Goal: Task Accomplishment & Management: Use online tool/utility

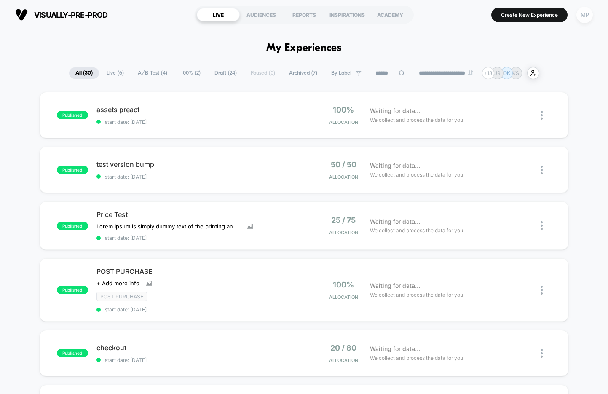
click at [587, 18] on div "MP" at bounding box center [584, 15] width 16 height 16
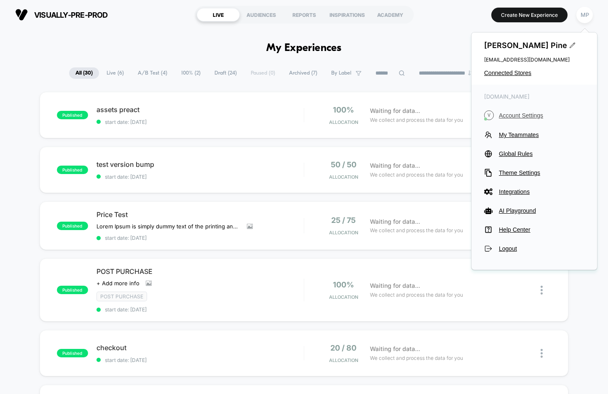
click at [526, 117] on span "Account Settings" at bounding box center [542, 115] width 86 height 7
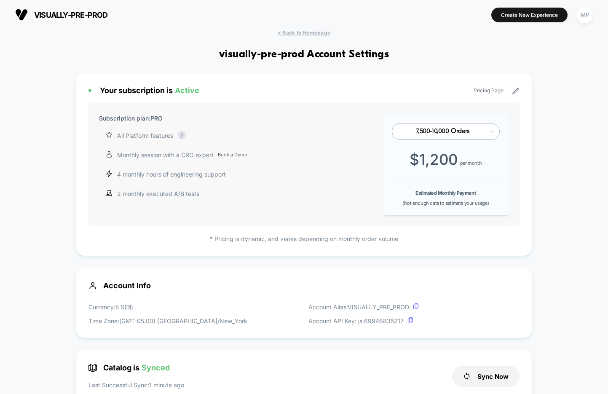
scroll to position [114, 0]
click at [327, 33] on span "< Back to Homepage" at bounding box center [304, 32] width 53 height 6
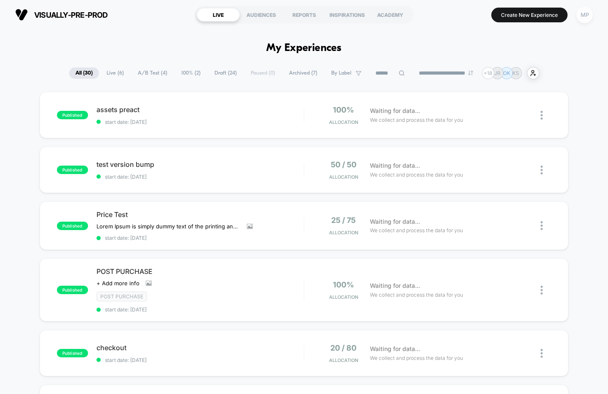
click at [586, 16] on div "MP" at bounding box center [584, 15] width 16 height 16
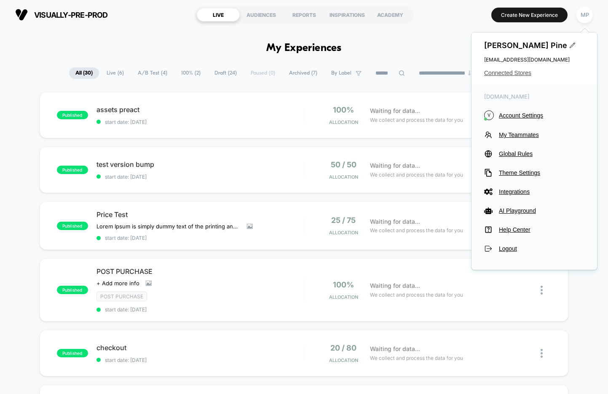
click at [506, 73] on span "Connected Stores" at bounding box center [534, 73] width 100 height 7
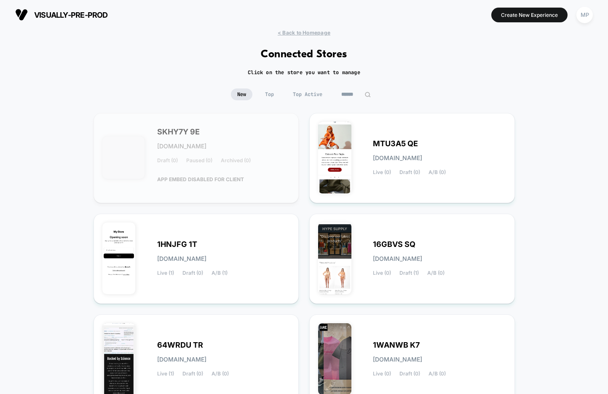
click at [351, 93] on input at bounding box center [356, 94] width 42 height 12
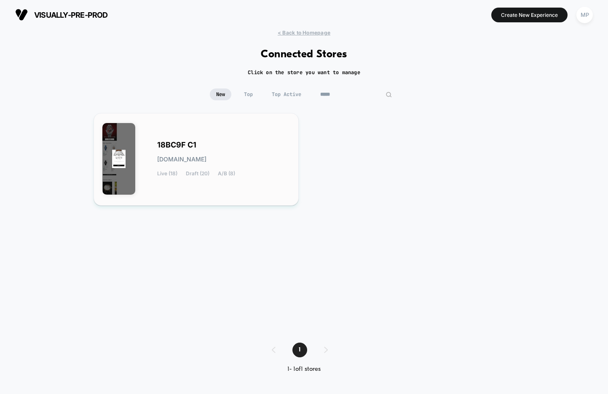
type input "*****"
click at [175, 143] on span "18BC9F C1" at bounding box center [176, 145] width 39 height 6
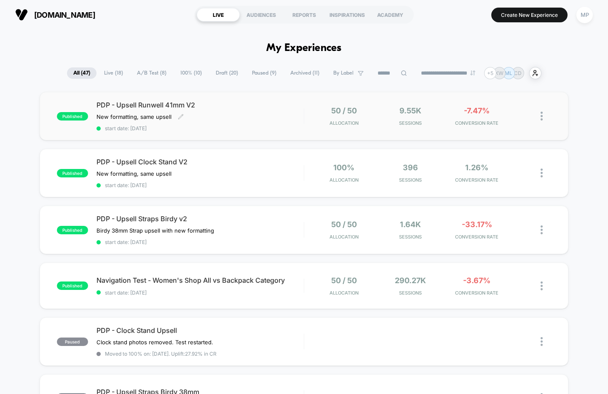
click at [221, 130] on span "start date: 9/29/2025" at bounding box center [200, 128] width 207 height 6
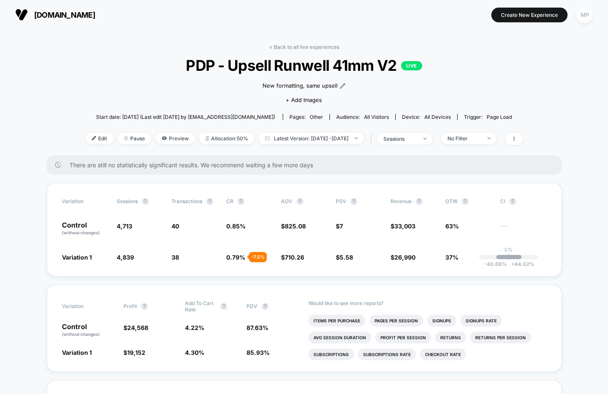
click at [588, 14] on div "MP" at bounding box center [584, 15] width 16 height 16
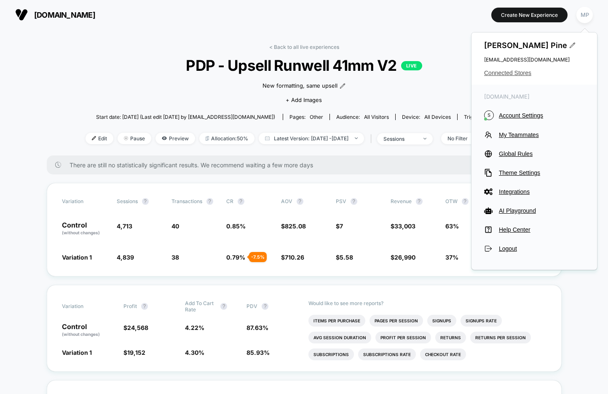
click at [514, 75] on span "Connected Stores" at bounding box center [534, 73] width 100 height 7
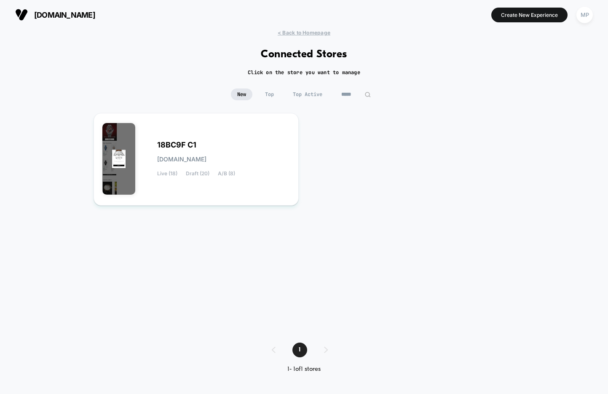
click at [357, 94] on input "*****" at bounding box center [356, 94] width 42 height 12
click at [357, 94] on input "*****" at bounding box center [356, 94] width 84 height 12
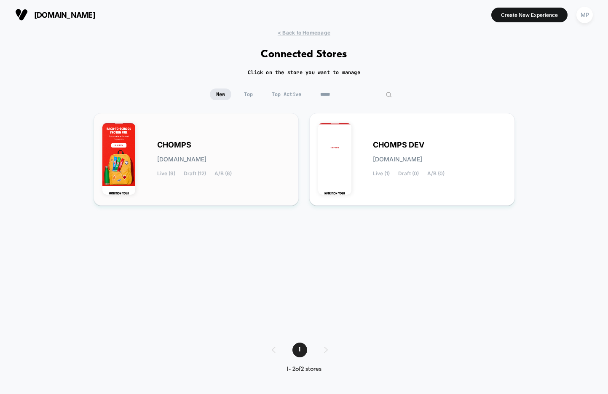
type input "*****"
click at [227, 145] on div "CHOMPS chomps.myshopify.com Live (9) Draft (12) A/B (6)" at bounding box center [223, 159] width 133 height 35
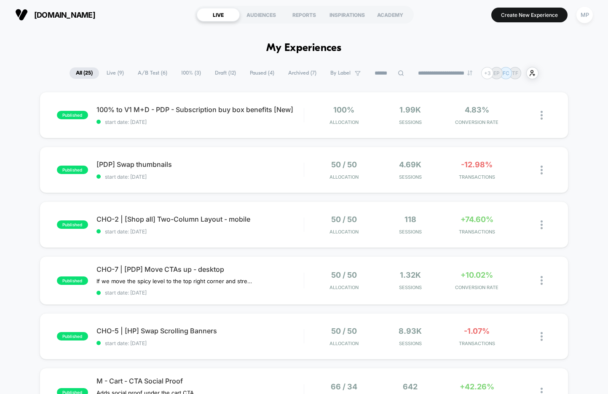
click at [382, 72] on input at bounding box center [389, 73] width 42 height 10
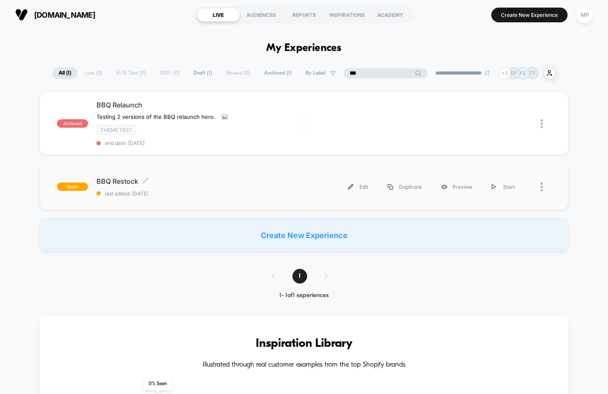
type input "***"
click at [202, 193] on span "last edited: 1/9/2025" at bounding box center [200, 193] width 207 height 6
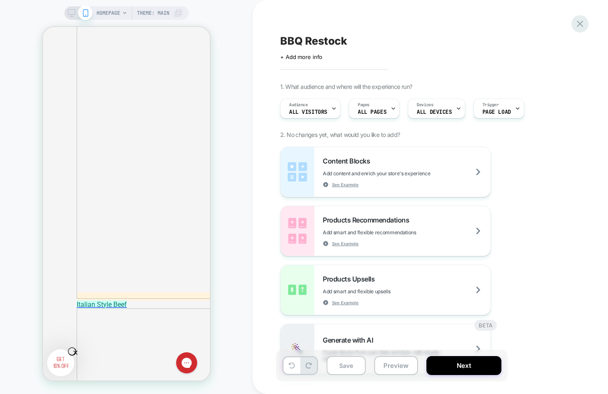
click at [582, 24] on icon at bounding box center [579, 23] width 11 height 11
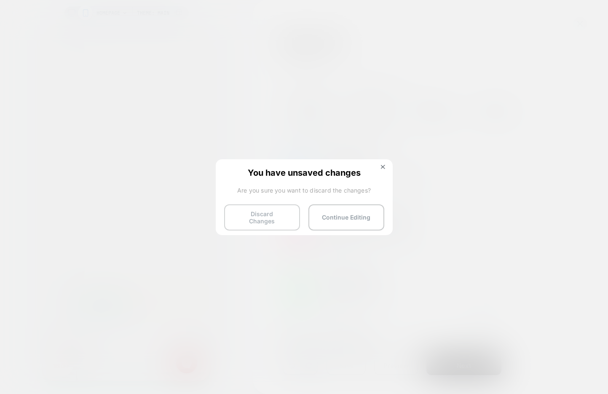
click at [253, 217] on button "Discard Changes" at bounding box center [262, 217] width 76 height 26
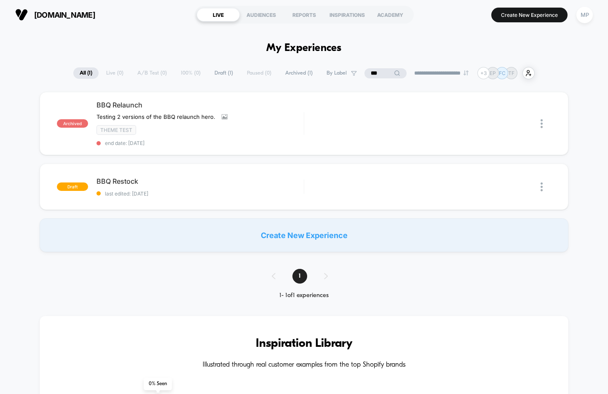
click at [373, 73] on input "***" at bounding box center [386, 73] width 42 height 10
click at [373, 73] on input "***" at bounding box center [385, 73] width 84 height 10
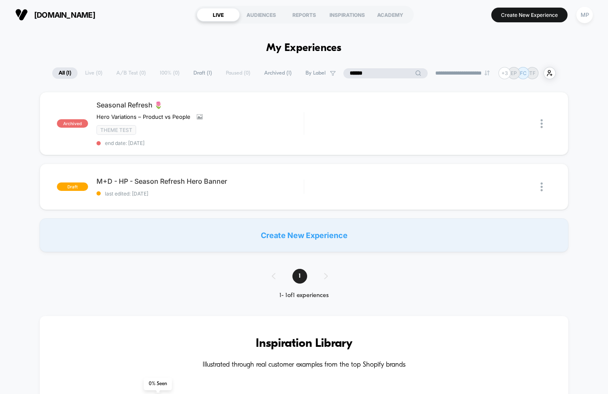
type input "******"
click at [363, 72] on input "******" at bounding box center [385, 73] width 84 height 10
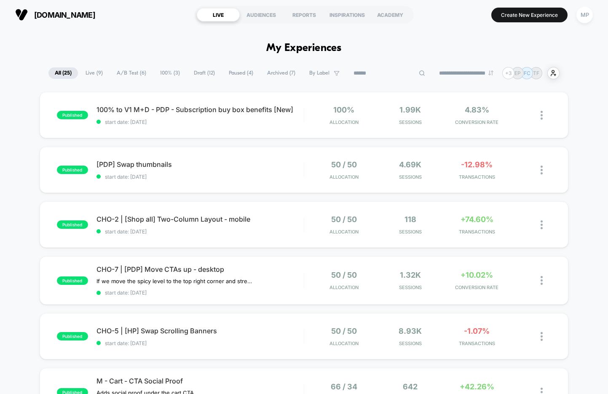
click at [127, 74] on span "A/B Test ( 6 )" at bounding box center [131, 72] width 42 height 11
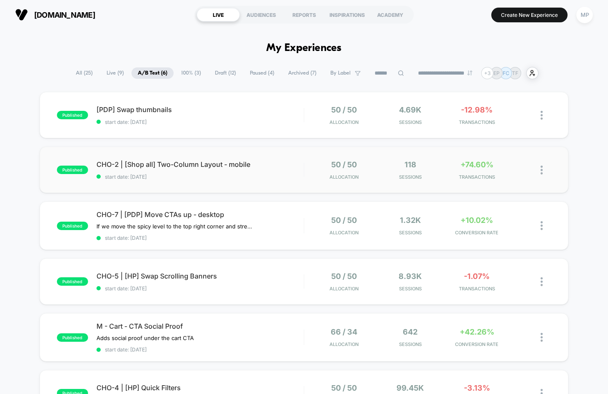
click at [212, 185] on div "published CHO-2 | [Shop all] Two-Column Layout - mobile start date: 10/1/2025 5…" at bounding box center [304, 170] width 529 height 46
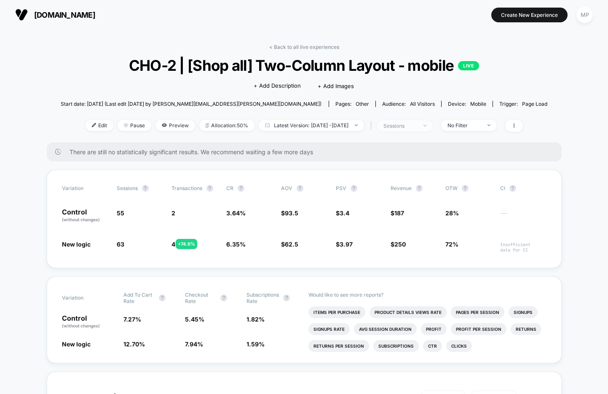
click at [409, 129] on span "sessions" at bounding box center [405, 125] width 56 height 11
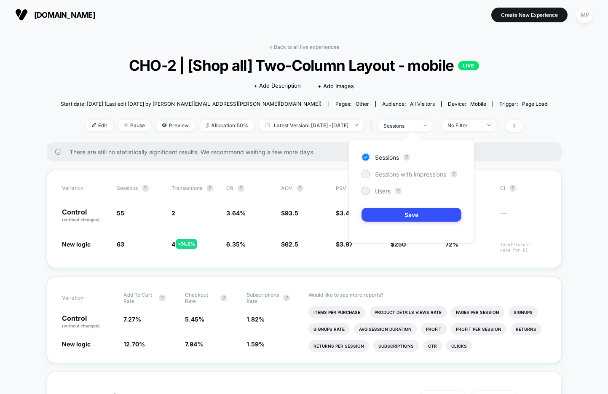
click at [394, 174] on span "Sessions with impressions" at bounding box center [410, 174] width 71 height 7
click at [384, 209] on button "Save" at bounding box center [412, 215] width 100 height 14
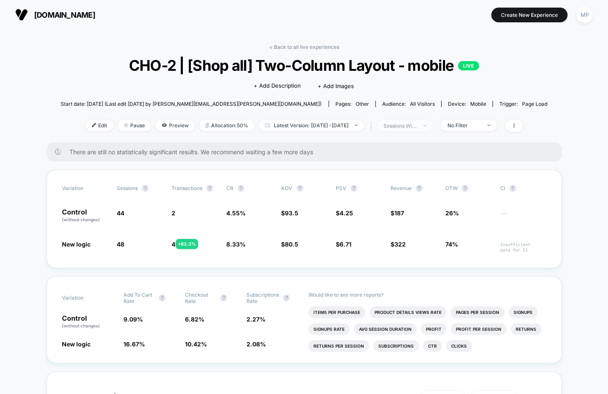
click at [410, 125] on div "sessions with impression" at bounding box center [400, 126] width 34 height 6
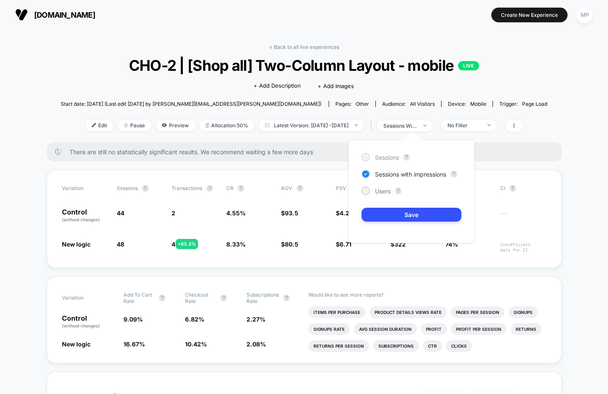
click at [385, 154] on span "Sessions" at bounding box center [387, 157] width 24 height 7
click at [378, 216] on button "Save" at bounding box center [412, 215] width 100 height 14
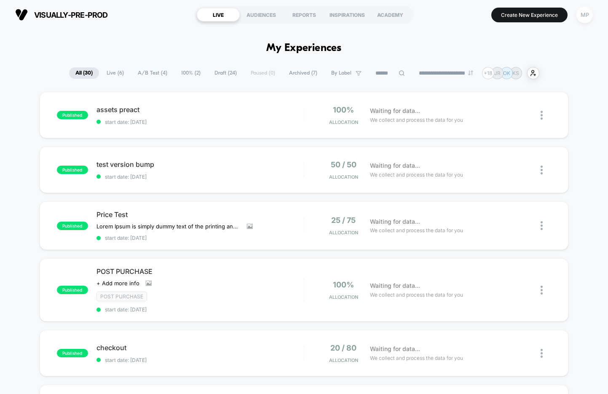
click at [586, 12] on div "MP" at bounding box center [584, 15] width 16 height 16
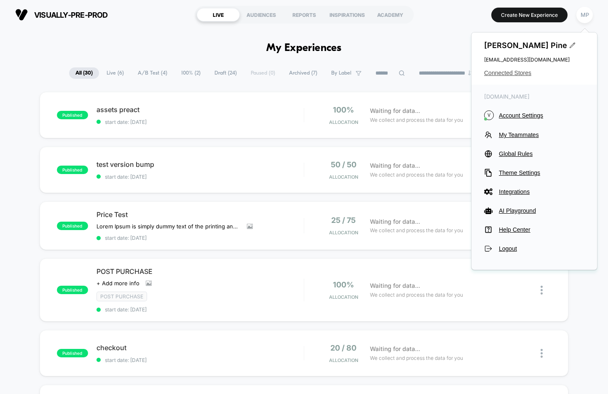
click at [496, 75] on span "Connected Stores" at bounding box center [534, 73] width 100 height 7
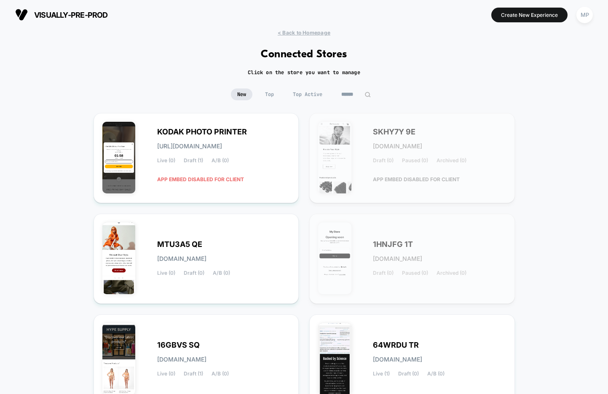
click at [345, 94] on input at bounding box center [356, 94] width 42 height 12
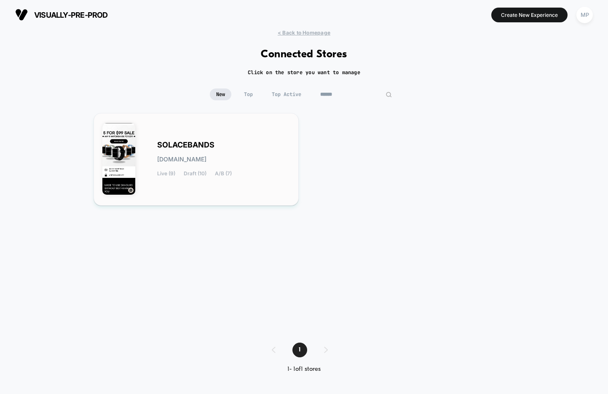
type input "******"
click at [211, 142] on span "SOLACEBANDS" at bounding box center [185, 145] width 57 height 6
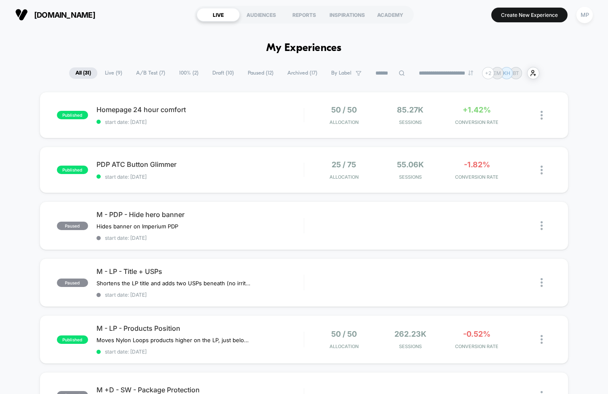
click at [144, 76] on span "A/B Test ( 7 )" at bounding box center [151, 72] width 42 height 11
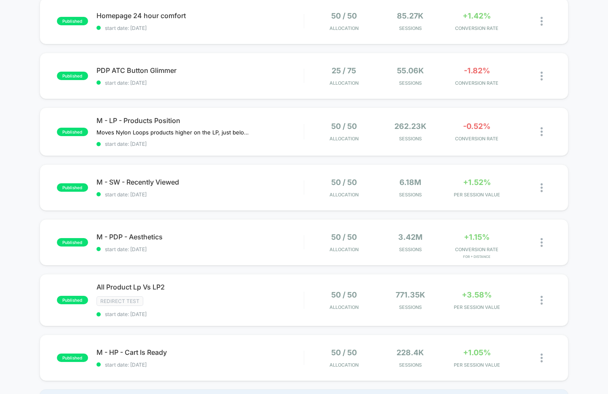
scroll to position [128, 0]
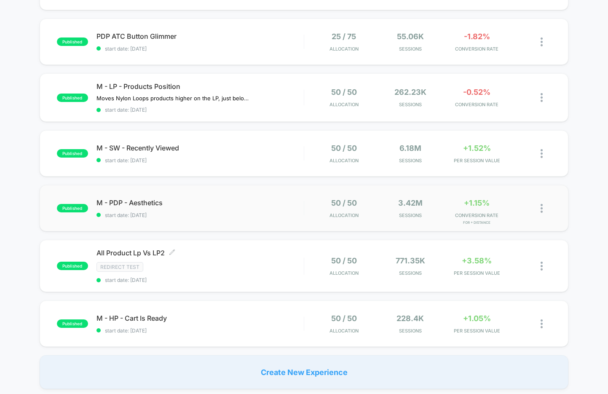
click at [226, 214] on span "start date: 2/13/2025" at bounding box center [200, 215] width 207 height 6
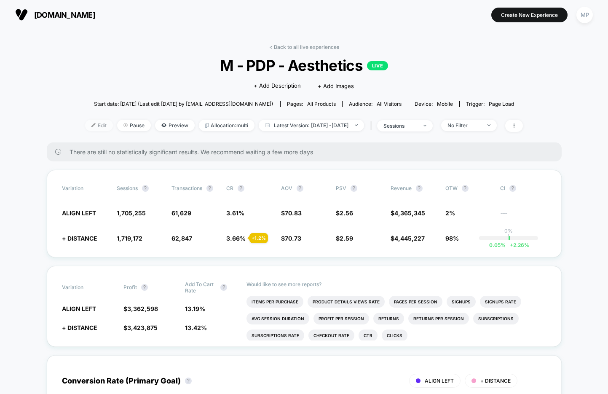
click at [85, 126] on span "Edit" at bounding box center [99, 125] width 28 height 11
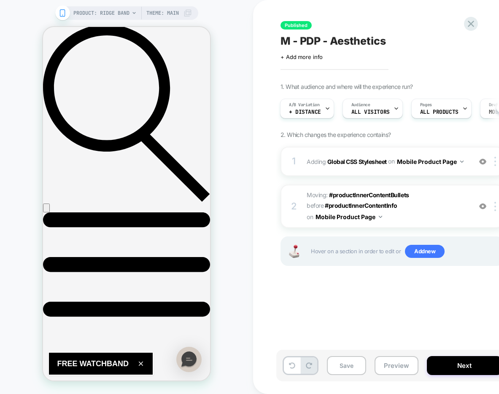
scroll to position [289, 0]
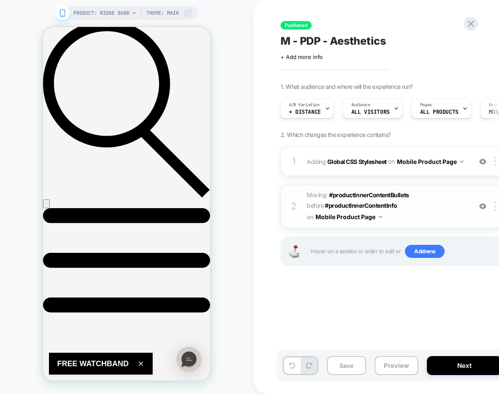
click at [432, 201] on span "Moving: #productInnerContentBullets #productInnerContentBullets before #product…" at bounding box center [386, 206] width 161 height 33
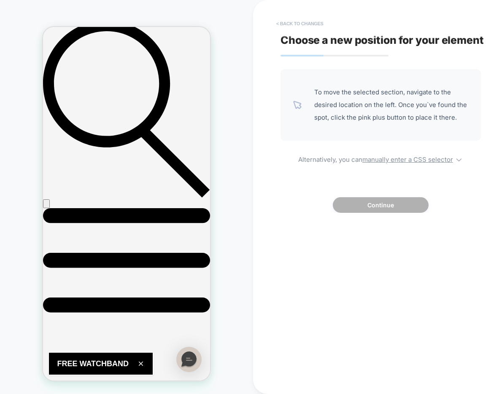
click at [296, 21] on button "< Back to changes" at bounding box center [300, 23] width 56 height 13
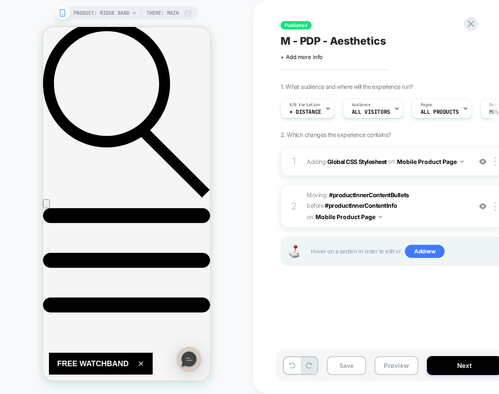
scroll to position [0, 0]
click at [416, 170] on div "1 Adding Global CSS Stylesheet on Mobile Product Page Add Before Add After Copy…" at bounding box center [391, 161] width 223 height 29
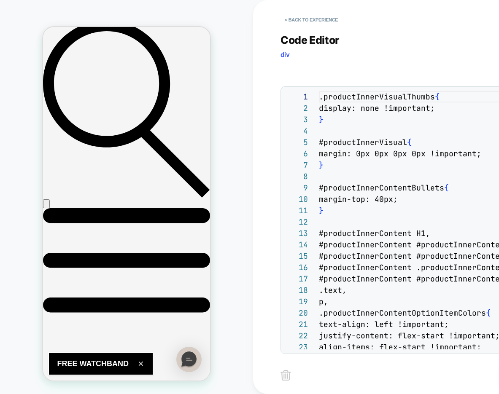
scroll to position [114, 0]
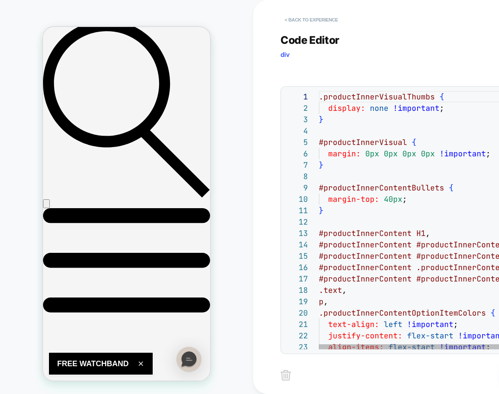
click at [315, 20] on button "< Back to experience" at bounding box center [311, 19] width 62 height 13
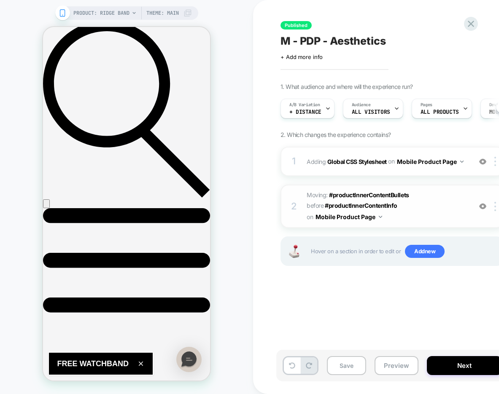
scroll to position [0, 0]
click at [480, 207] on img at bounding box center [482, 206] width 7 height 7
click at [483, 161] on img at bounding box center [482, 161] width 7 height 7
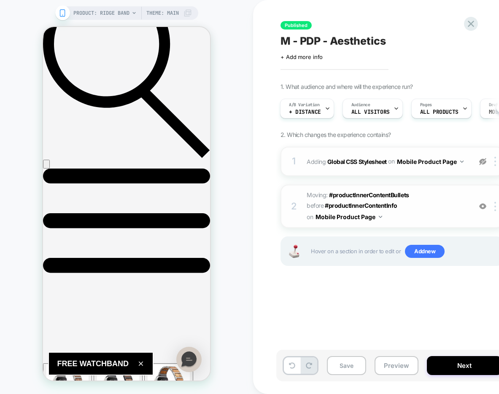
click at [483, 161] on img at bounding box center [482, 161] width 7 height 7
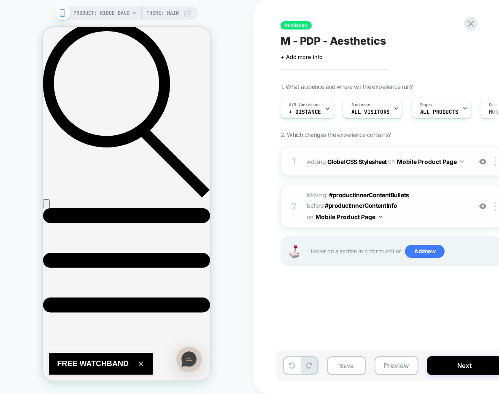
click at [480, 209] on img at bounding box center [482, 206] width 7 height 7
click at [466, 24] on icon at bounding box center [470, 23] width 11 height 11
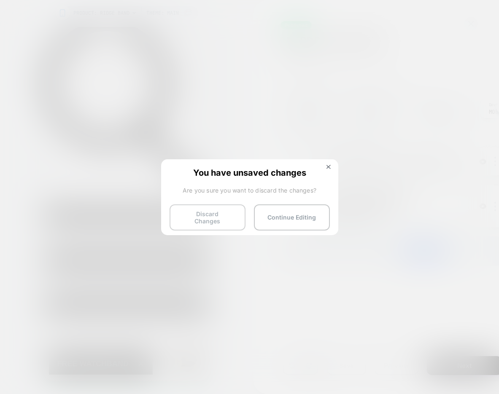
click at [188, 212] on button "Discard Changes" at bounding box center [207, 217] width 76 height 26
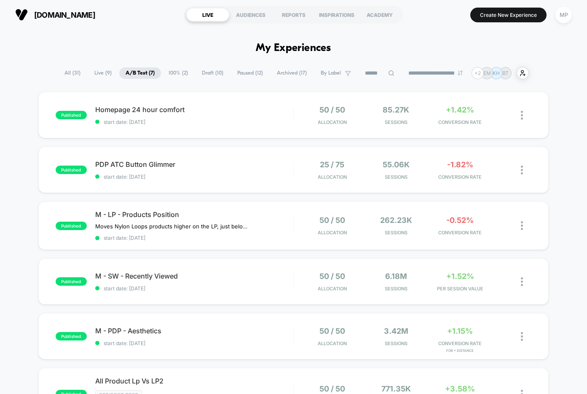
click at [174, 72] on span "100% ( 2 )" at bounding box center [178, 72] width 32 height 11
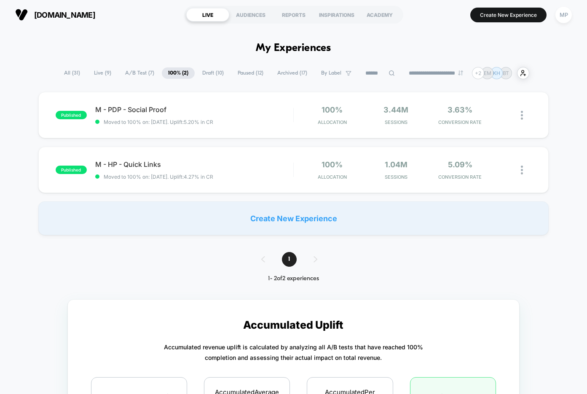
click at [241, 72] on span "Paused ( 12 )" at bounding box center [250, 72] width 38 height 11
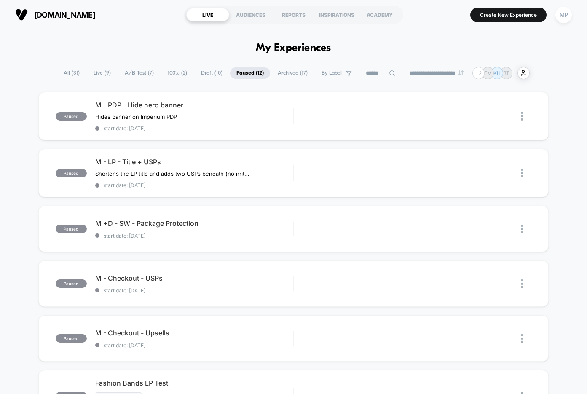
click at [128, 70] on span "A/B Test ( 7 )" at bounding box center [139, 72] width 42 height 11
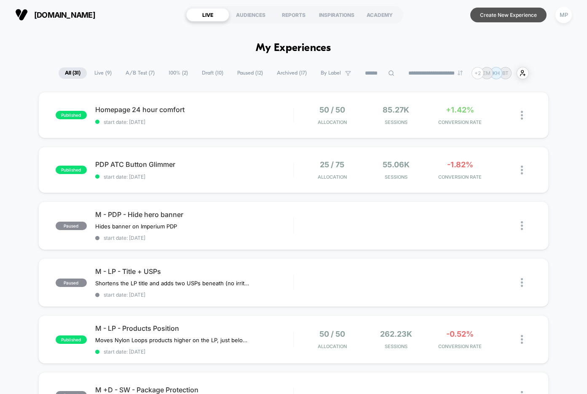
click at [485, 18] on button "Create New Experience" at bounding box center [508, 15] width 76 height 15
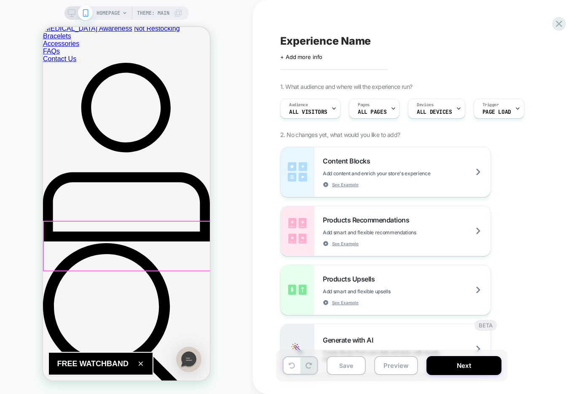
scroll to position [61, 0]
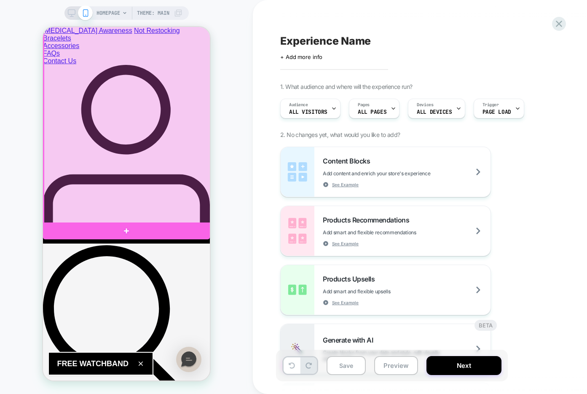
click at [164, 169] on div at bounding box center [127, 117] width 167 height 214
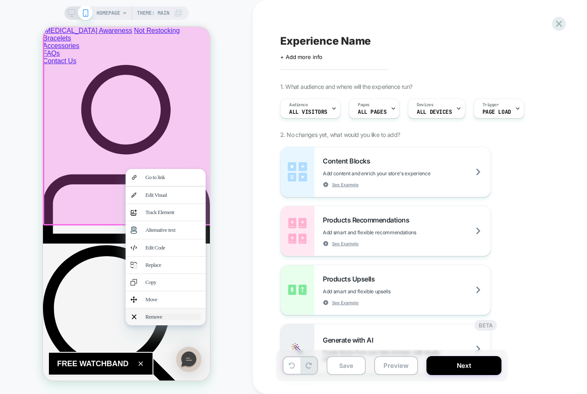
click at [172, 314] on div "Remove" at bounding box center [172, 317] width 55 height 7
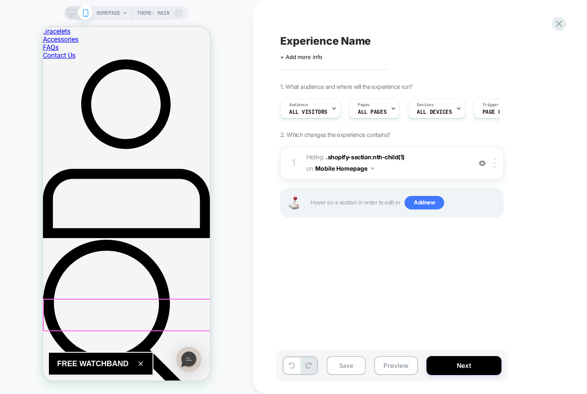
scroll to position [124, 0]
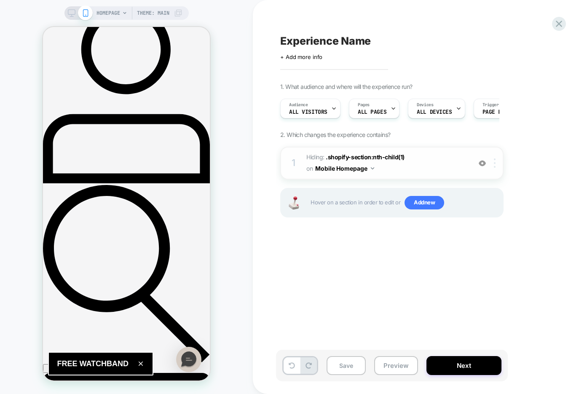
click at [494, 161] on img at bounding box center [495, 162] width 2 height 9
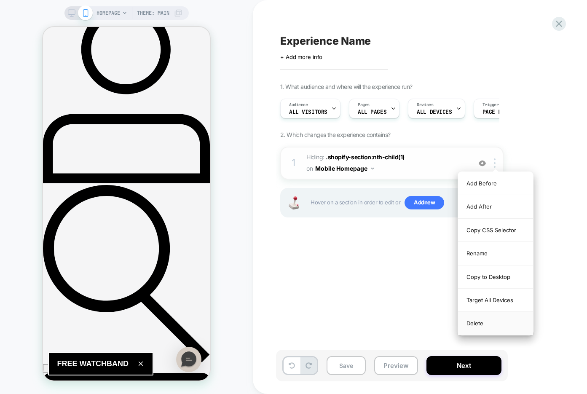
click at [474, 323] on div "Delete" at bounding box center [495, 323] width 75 height 23
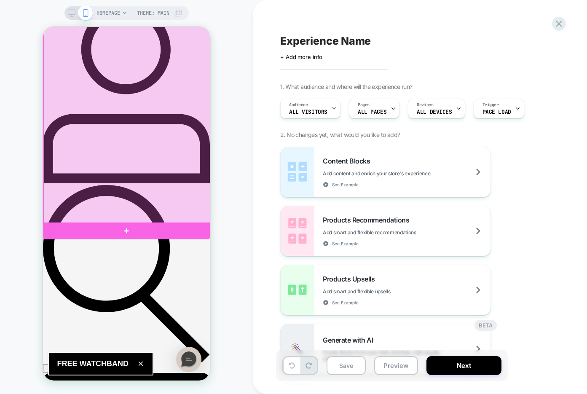
click at [180, 185] on div at bounding box center [127, 117] width 167 height 214
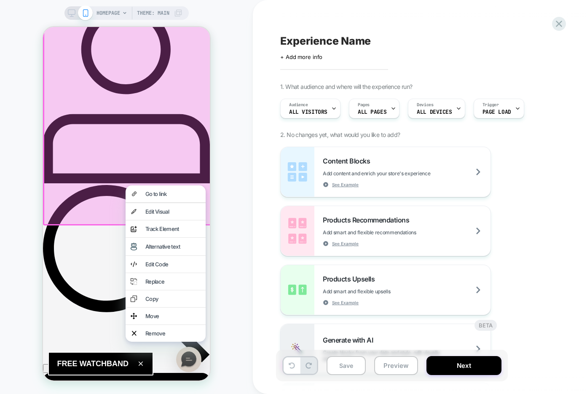
click at [216, 127] on div "HOMEPAGE Theme: MAIN" at bounding box center [126, 196] width 253 height 377
click at [187, 140] on div at bounding box center [127, 117] width 169 height 217
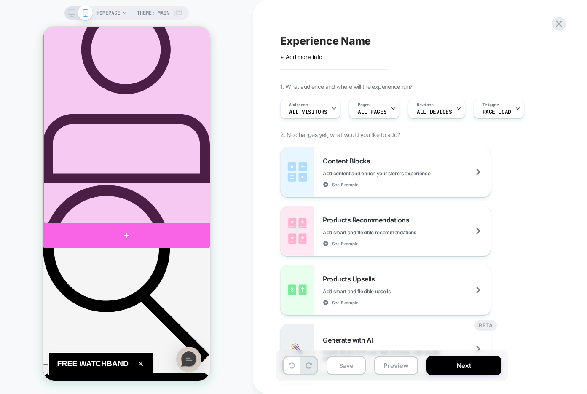
click at [139, 239] on div at bounding box center [126, 235] width 167 height 25
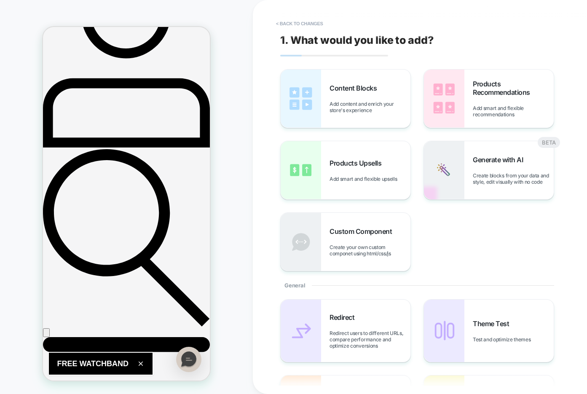
scroll to position [161, 0]
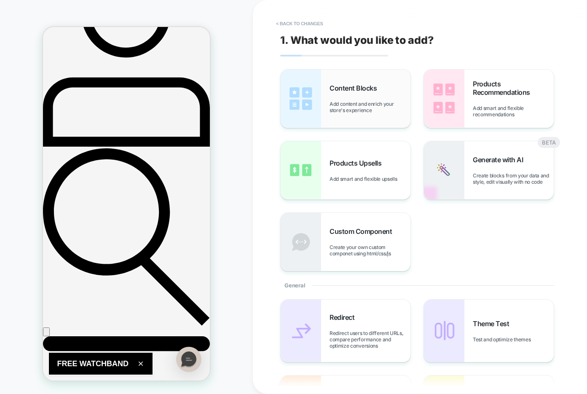
click at [365, 105] on span "Add content and enrich your store's experience" at bounding box center [370, 107] width 81 height 13
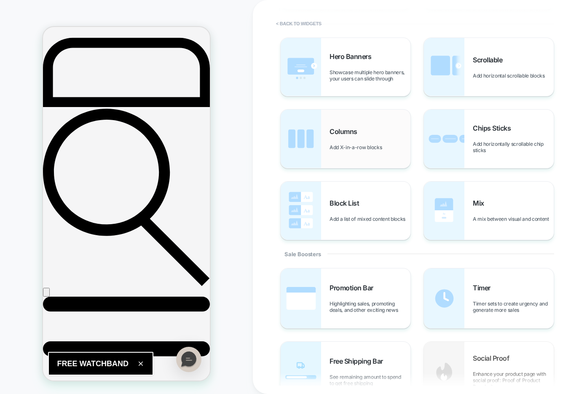
scroll to position [195, 0]
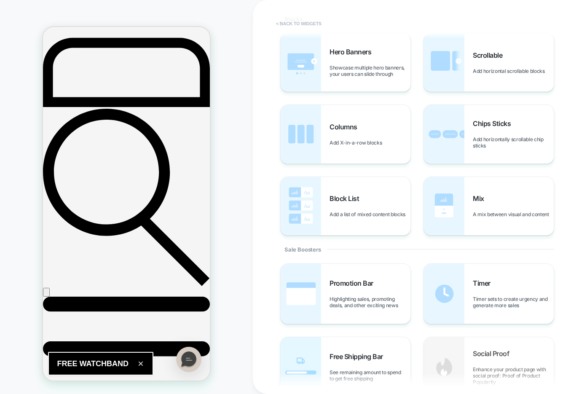
click at [316, 26] on button "< Back to widgets" at bounding box center [299, 23] width 54 height 13
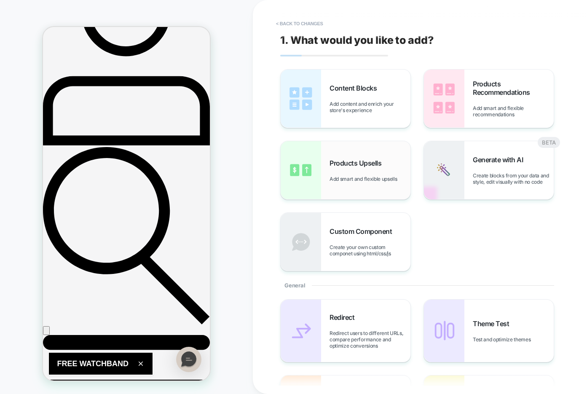
scroll to position [161, 0]
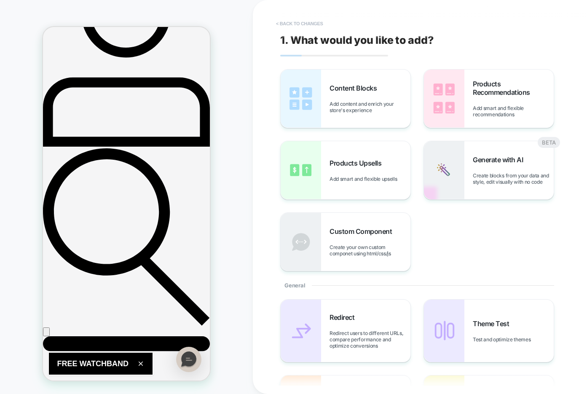
click at [304, 22] on button "< Back to changes" at bounding box center [300, 23] width 56 height 13
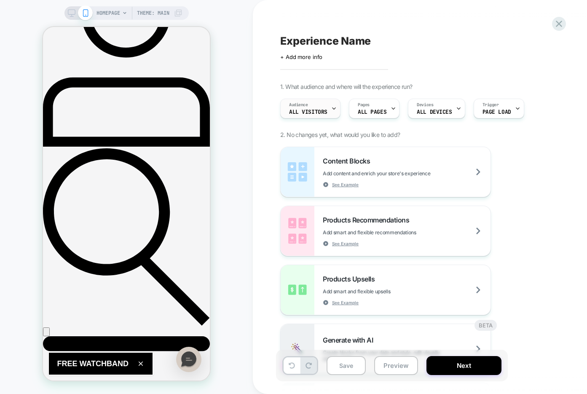
click at [331, 108] on icon at bounding box center [333, 108] width 5 height 5
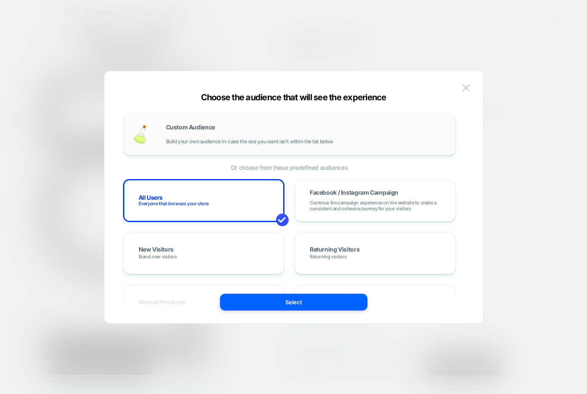
click at [254, 119] on div "Custom Audience Build your own audience in-case the one you want isn't within t…" at bounding box center [289, 134] width 332 height 42
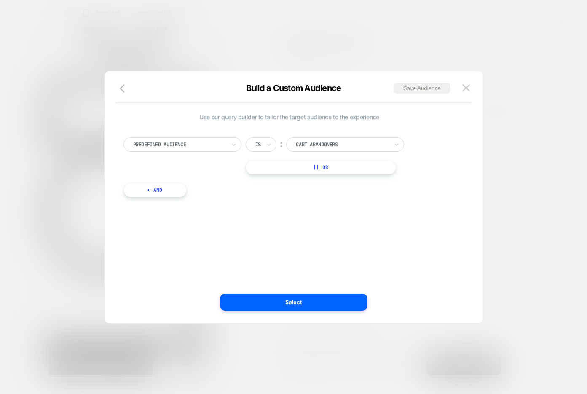
click at [190, 142] on div at bounding box center [179, 145] width 93 height 8
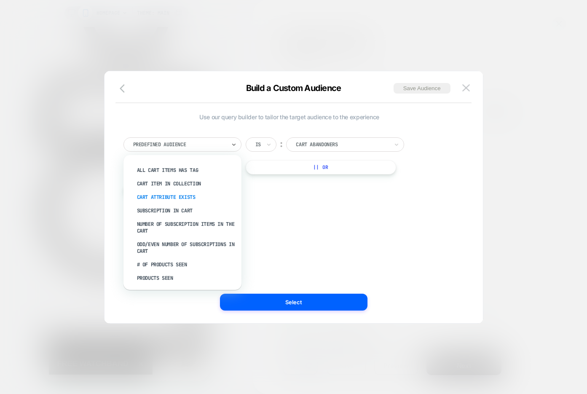
scroll to position [194, 0]
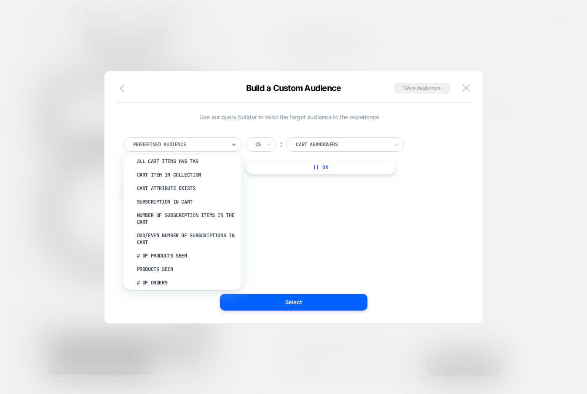
click at [128, 90] on icon "button" at bounding box center [125, 88] width 10 height 10
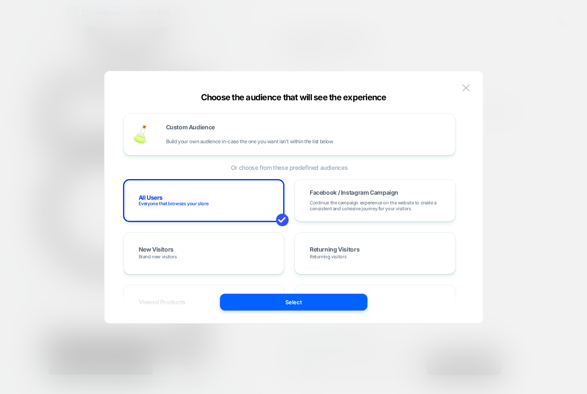
click at [456, 85] on div "Custom Audience Build your own audience in-case the one you want isn't within t…" at bounding box center [293, 202] width 353 height 244
click at [464, 89] on img at bounding box center [466, 87] width 8 height 7
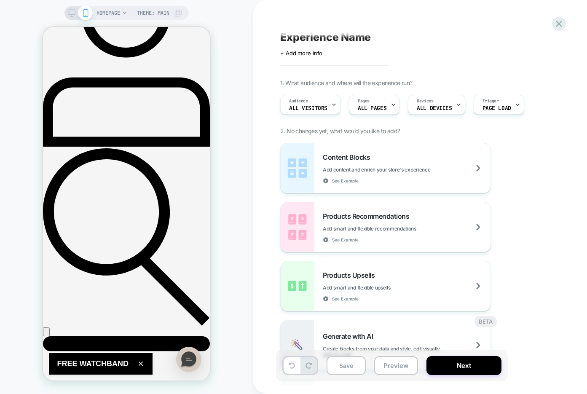
scroll to position [0, 0]
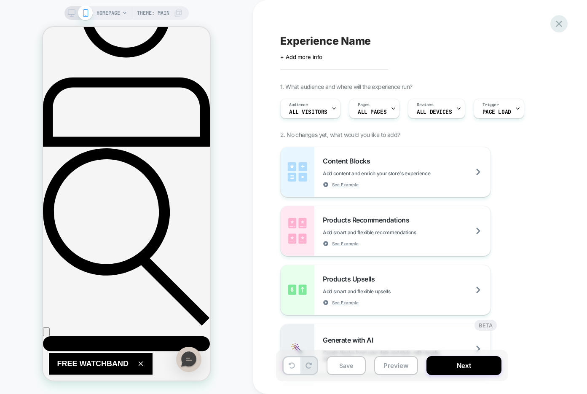
click at [561, 25] on icon at bounding box center [559, 24] width 6 height 6
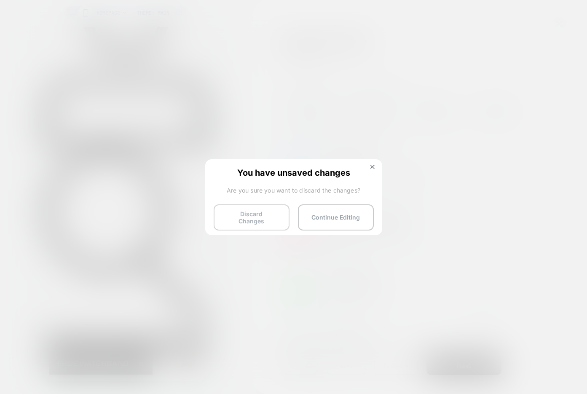
click at [262, 215] on button "Discard Changes" at bounding box center [252, 217] width 76 height 26
